Goal: Transaction & Acquisition: Purchase product/service

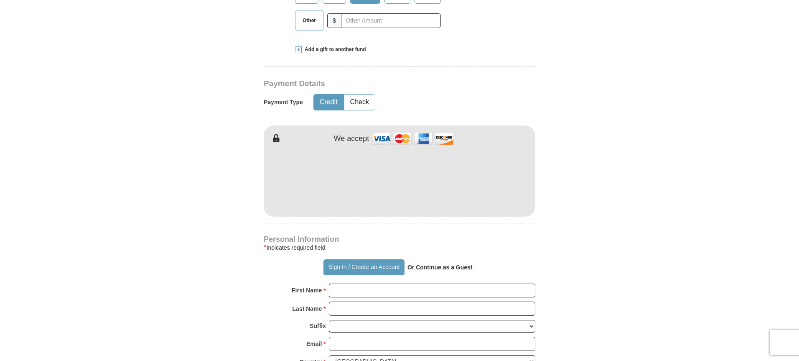
scroll to position [376, 0]
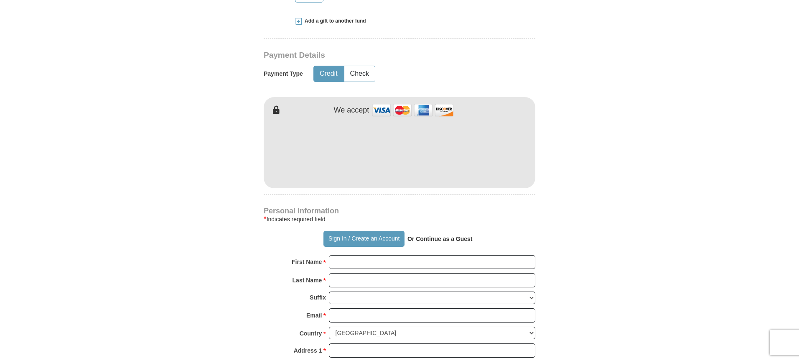
click at [201, 167] on form "Already have an account? Sign in for faster giving. Don't have an account? Crea…" at bounding box center [399, 169] width 476 height 1025
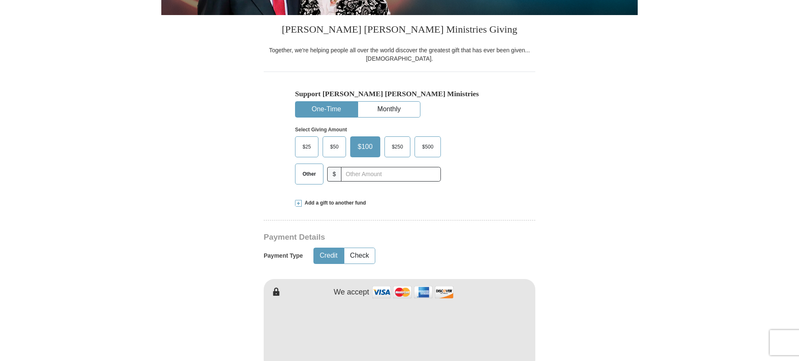
scroll to position [209, 0]
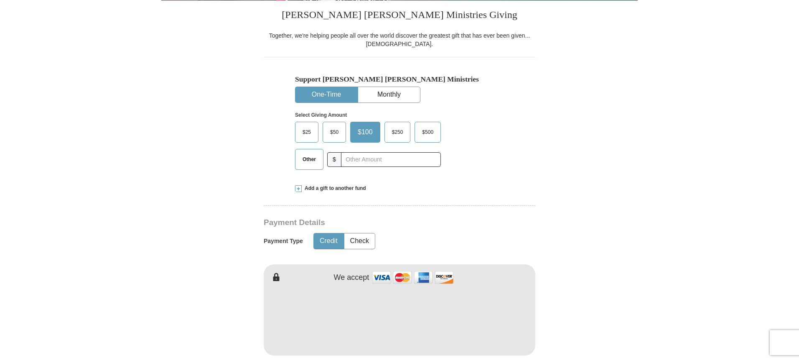
click at [400, 150] on div "Other $" at bounding box center [368, 159] width 146 height 21
click at [371, 153] on input "text" at bounding box center [390, 159] width 93 height 15
type input "120"
click at [213, 143] on form "Already have an account? Sign in for faster giving. Don't have an account? Crea…" at bounding box center [399, 337] width 476 height 1025
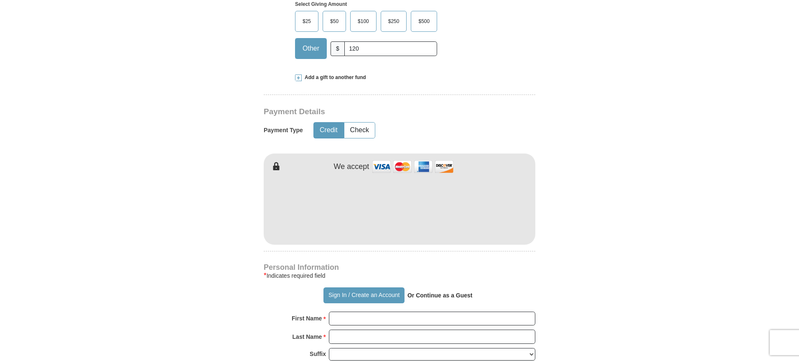
scroll to position [334, 0]
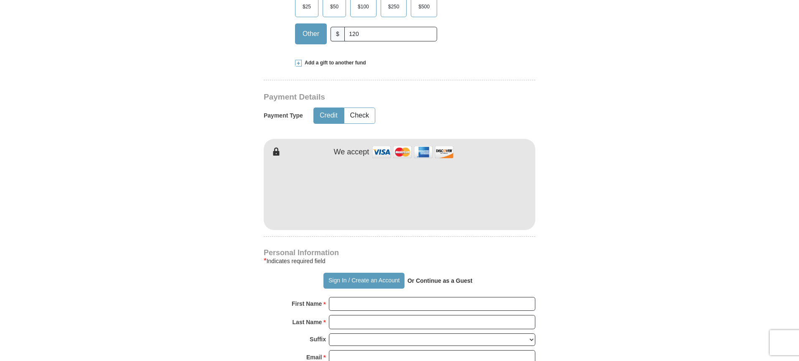
click at [240, 115] on form "Already have an account? Sign in for faster giving. Don't have an account? Crea…" at bounding box center [399, 211] width 476 height 1025
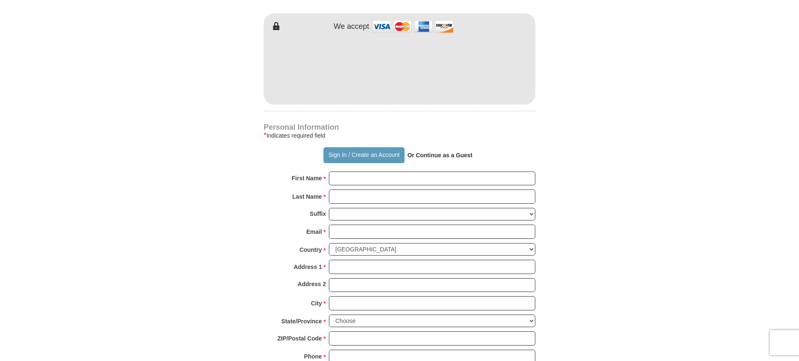
scroll to position [501, 0]
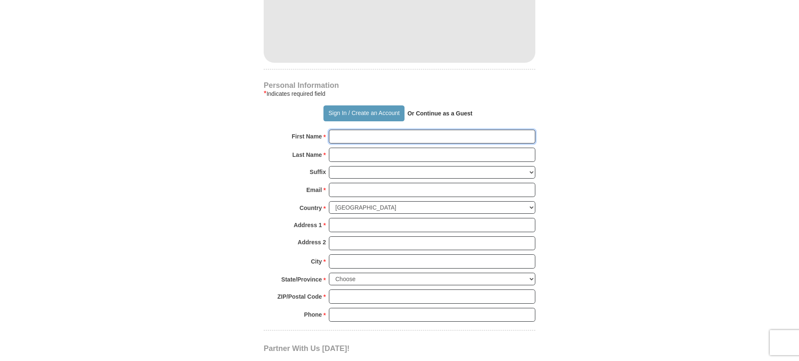
click at [348, 130] on input "First Name *" at bounding box center [432, 137] width 206 height 14
type input "Linford"
type input "Lalor"
type input "[EMAIL_ADDRESS][DOMAIN_NAME]"
type input "[STREET_ADDRESS]"
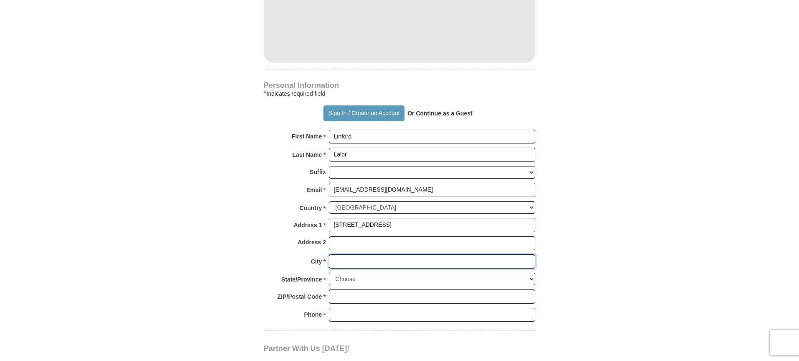
type input "Lithonia"
select select "GA"
type input "30038"
type input "6784361209"
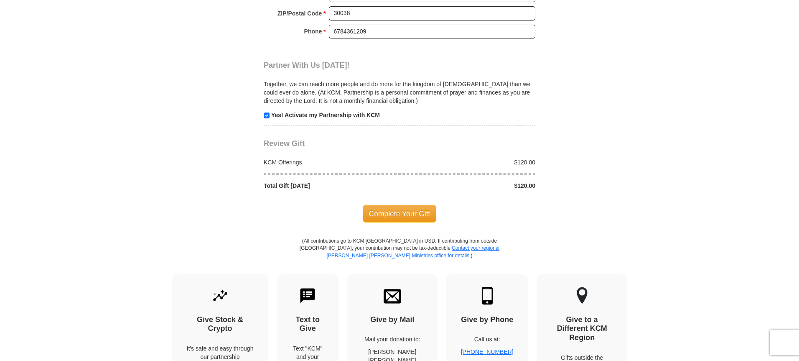
scroll to position [794, 0]
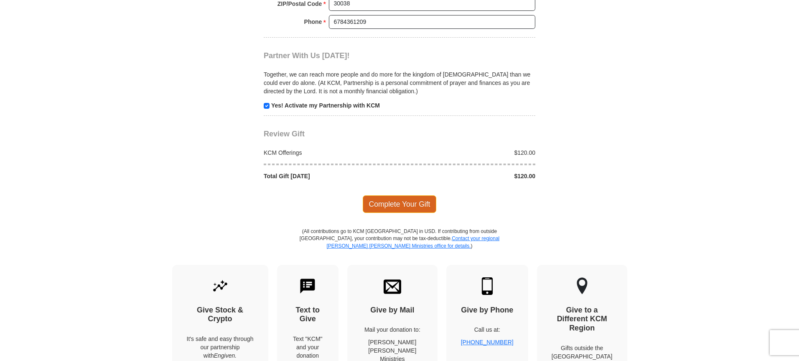
click at [387, 204] on span "Complete Your Gift" at bounding box center [400, 204] width 74 height 18
